Goal: Transaction & Acquisition: Subscribe to service/newsletter

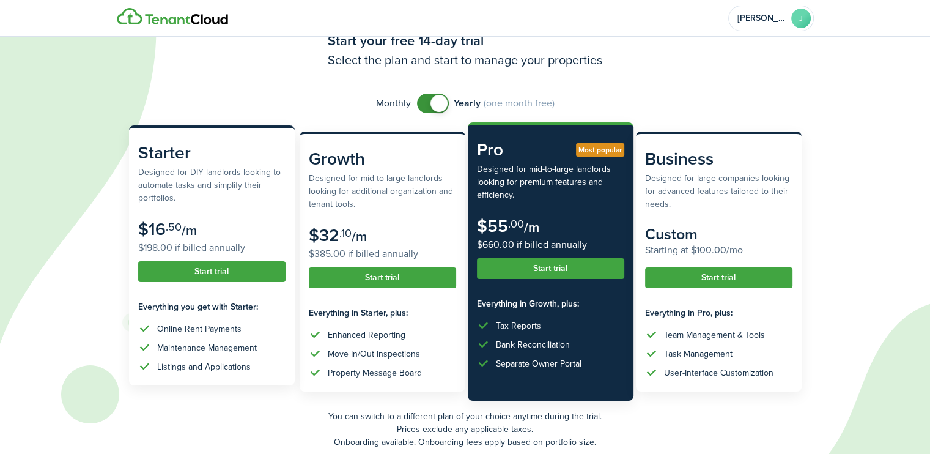
scroll to position [61, 0]
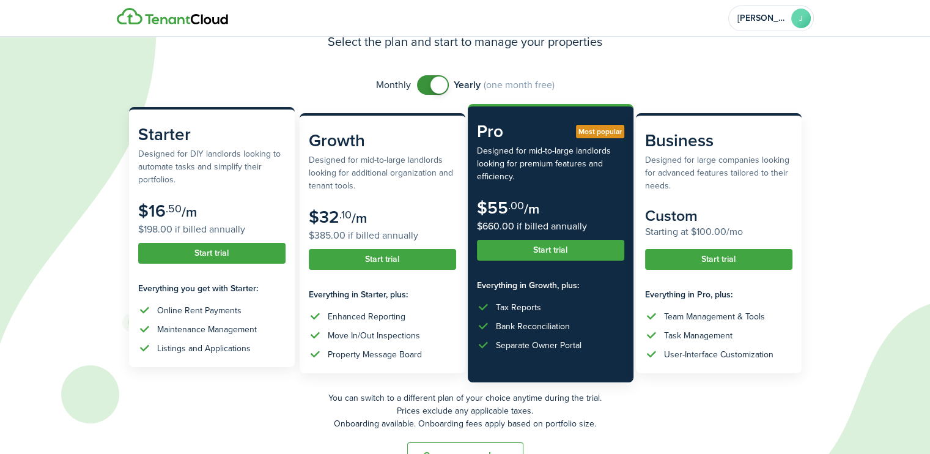
click at [196, 251] on button "Start trial" at bounding box center [211, 253] width 147 height 21
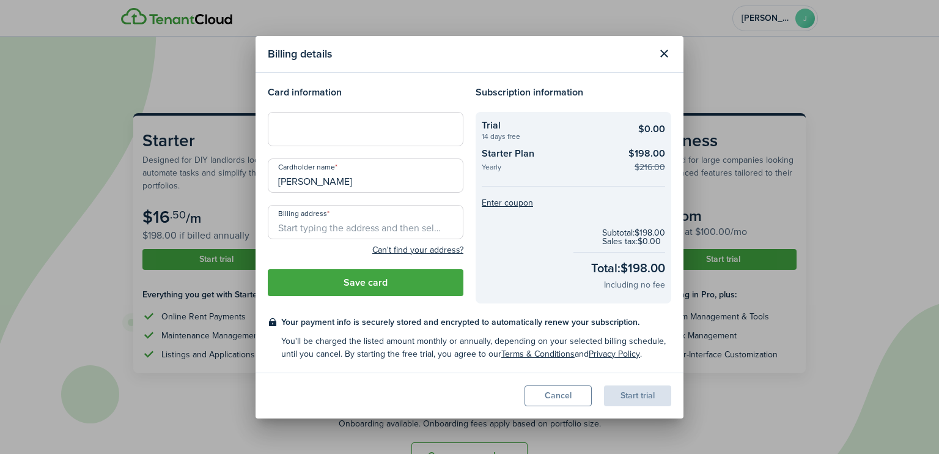
click at [611, 273] on checkout-total-main "Total: $198.00" at bounding box center [628, 268] width 74 height 18
click at [657, 50] on button "Close modal" at bounding box center [664, 53] width 21 height 21
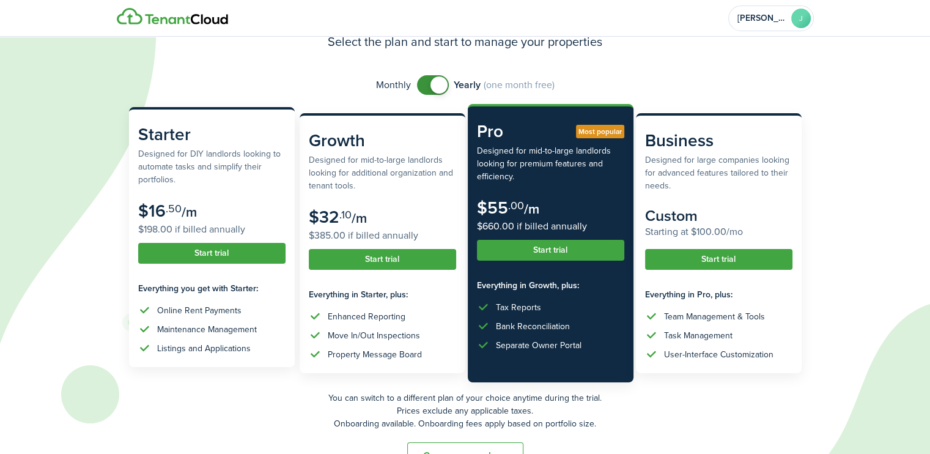
click at [164, 212] on subscription-pricing-card-price-amount "$16" at bounding box center [152, 210] width 28 height 25
click at [218, 207] on subscription-pricing-price "$16 .50 /m $198.00 if billed annually" at bounding box center [211, 218] width 147 height 35
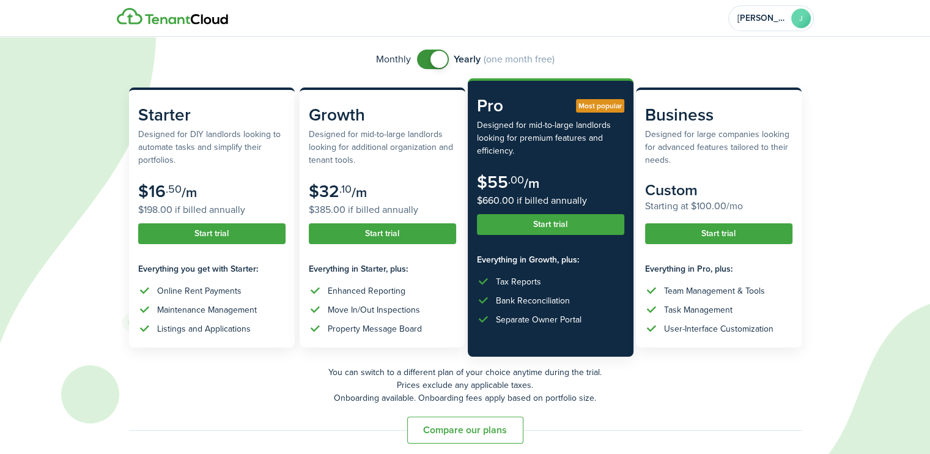
scroll to position [94, 0]
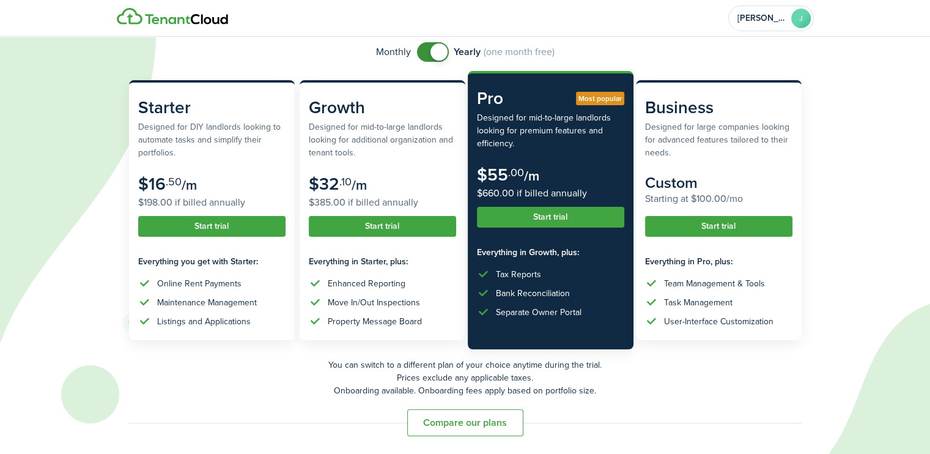
checkbox input "false"
click at [427, 54] on span at bounding box center [433, 52] width 12 height 20
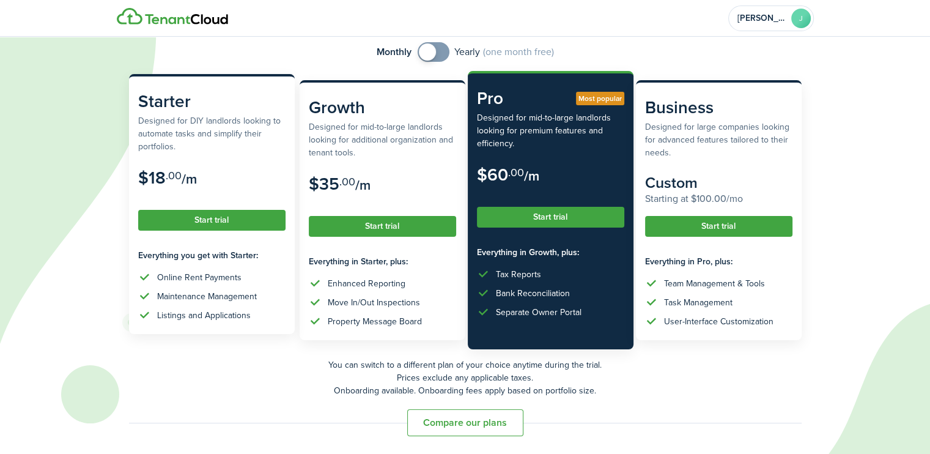
click at [198, 218] on button "Start trial" at bounding box center [211, 220] width 147 height 21
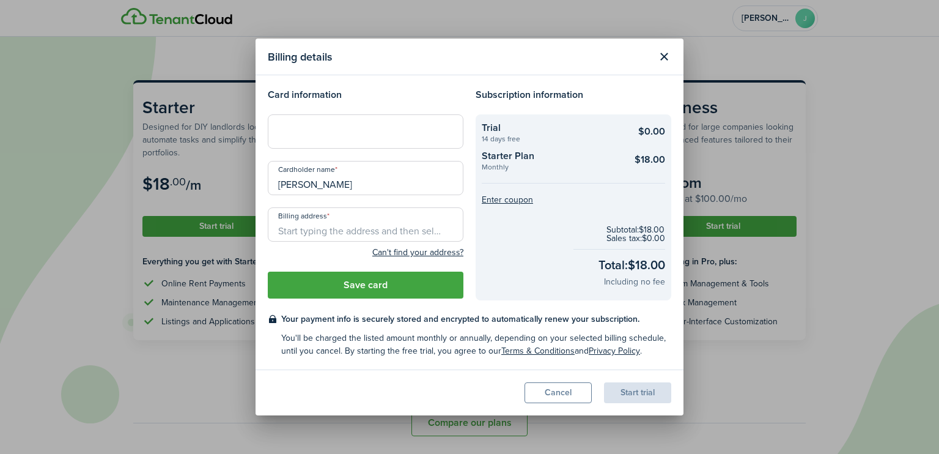
click at [322, 234] on input "Billing address" at bounding box center [366, 224] width 196 height 34
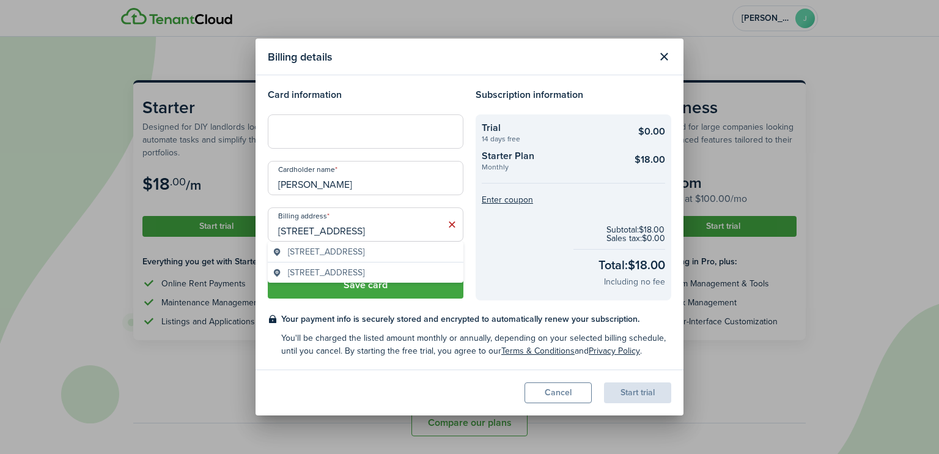
click at [364, 252] on span "[STREET_ADDRESS]" at bounding box center [326, 251] width 76 height 13
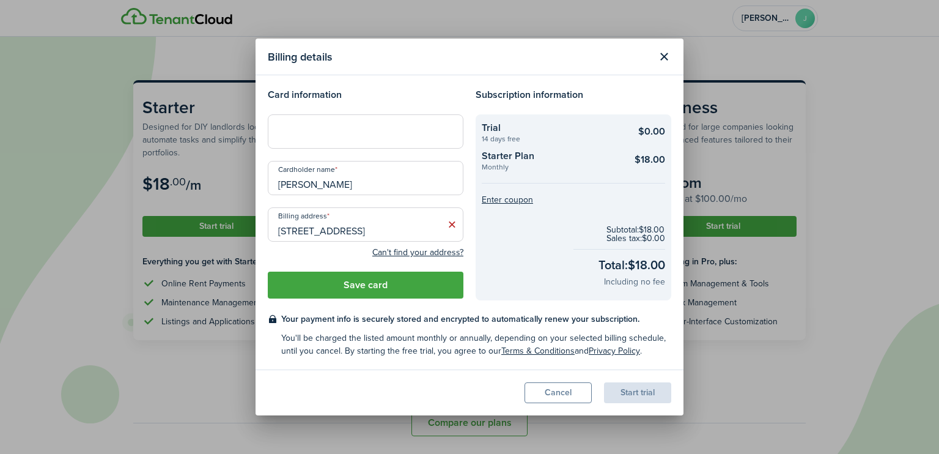
type input "[STREET_ADDRESS]"
click at [396, 283] on button "Save card" at bounding box center [366, 284] width 196 height 27
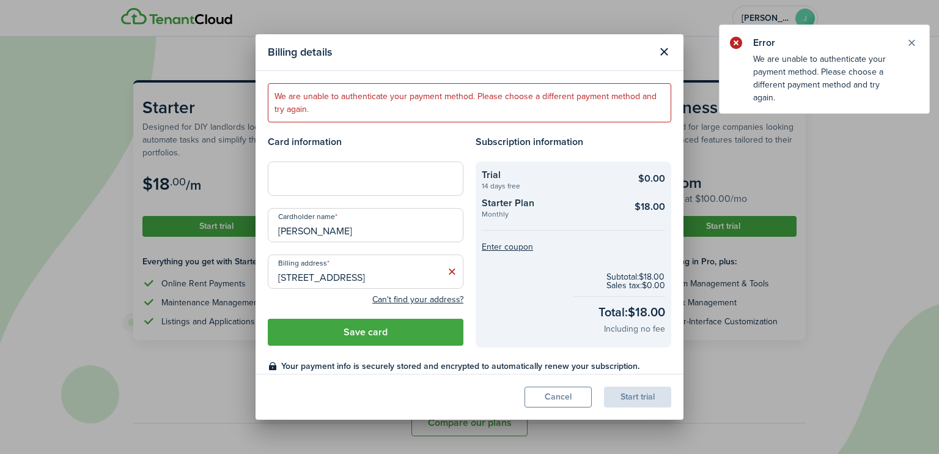
click at [660, 48] on button "Close modal" at bounding box center [664, 52] width 21 height 21
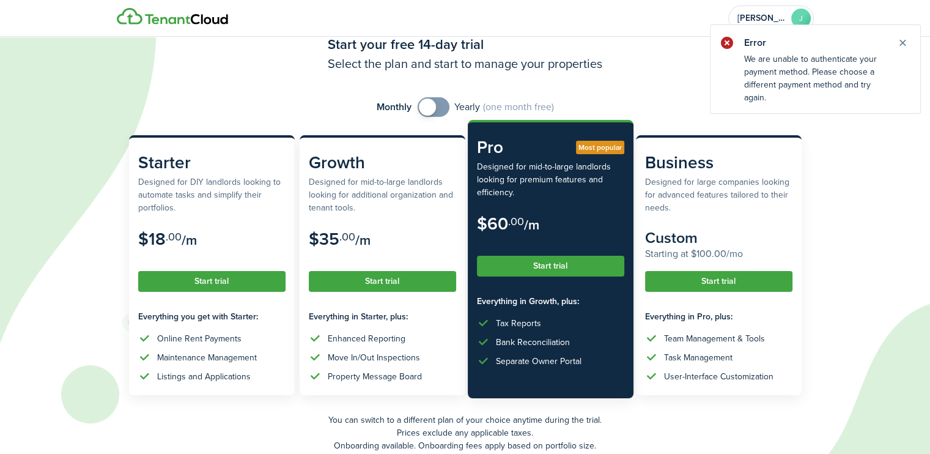
scroll to position [0, 0]
